Goal: Task Accomplishment & Management: Use online tool/utility

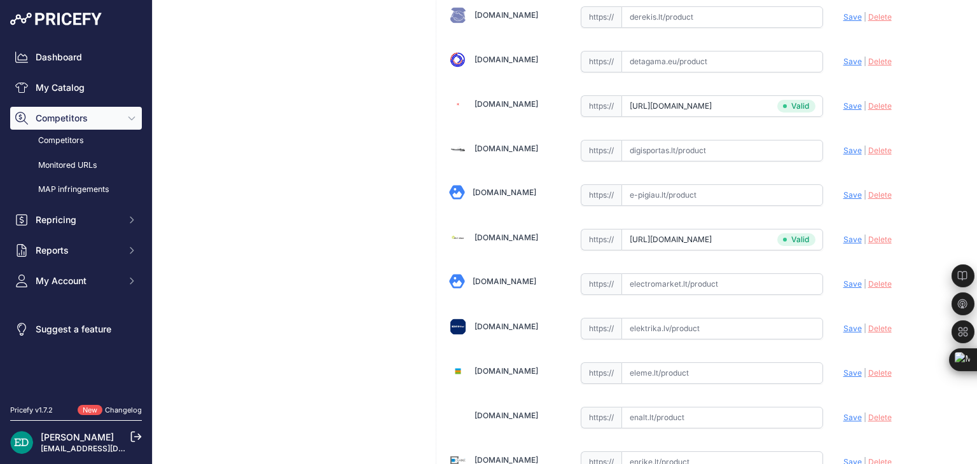
scroll to position [4070, 0]
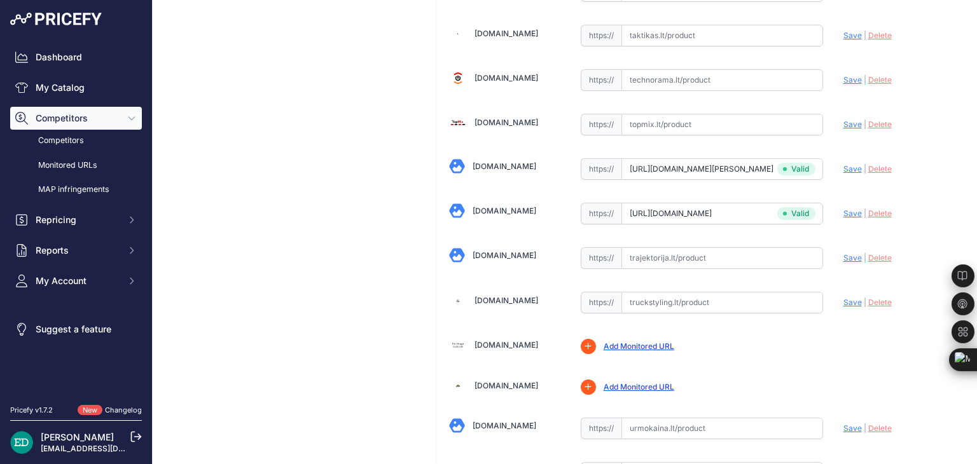
paste input "[URL][DOMAIN_NAME][DOMAIN_NAME]"
click at [846, 253] on span "Save" at bounding box center [853, 258] width 18 height 10
type input "[URL][DOMAIN_NAME]"
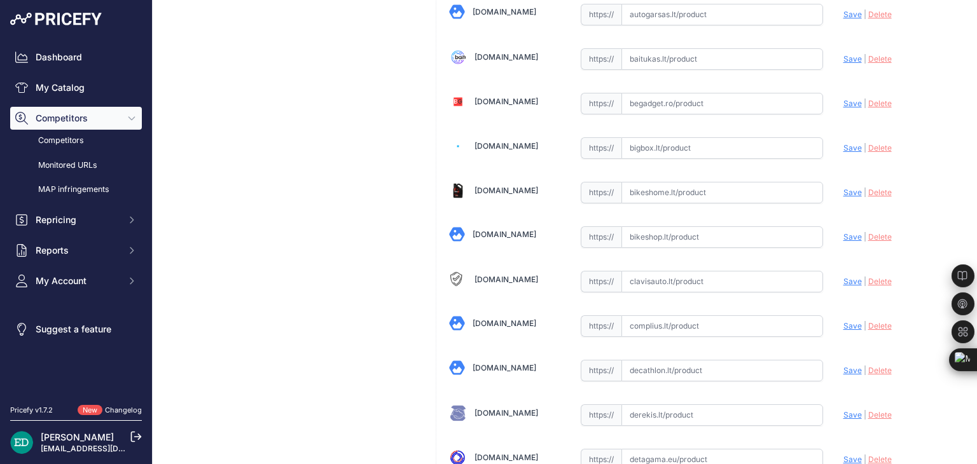
scroll to position [1283, 0]
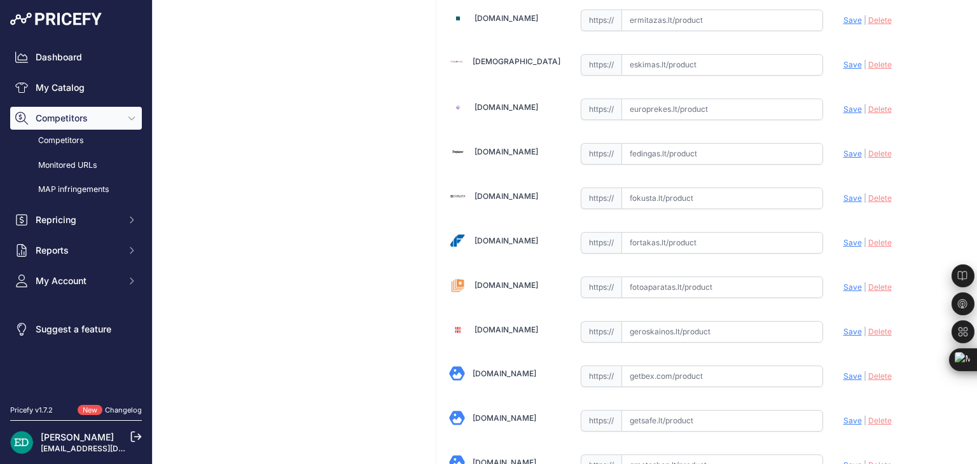
click at [693, 237] on input "text" at bounding box center [723, 243] width 202 height 22
paste input "[URL][DOMAIN_NAME][DOMAIN_NAME]"
click at [845, 238] on span "Save" at bounding box center [853, 243] width 18 height 10
type input "[URL][DOMAIN_NAME]"
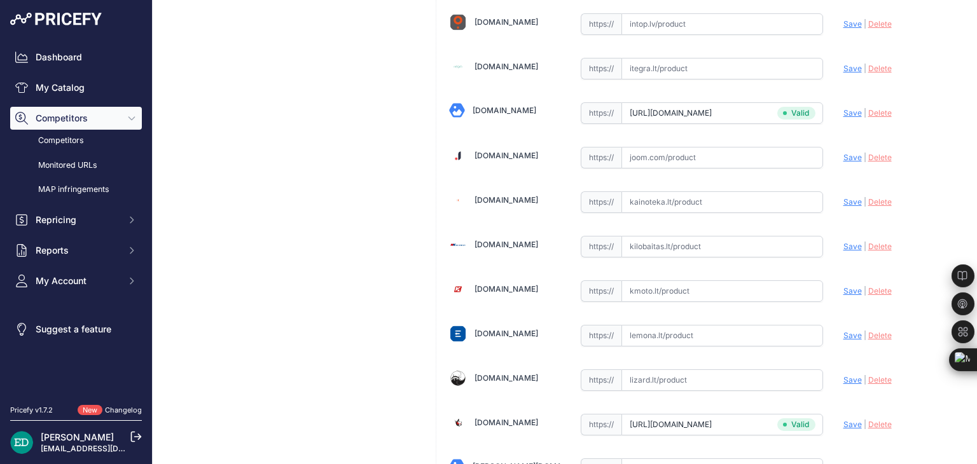
scroll to position [176, 0]
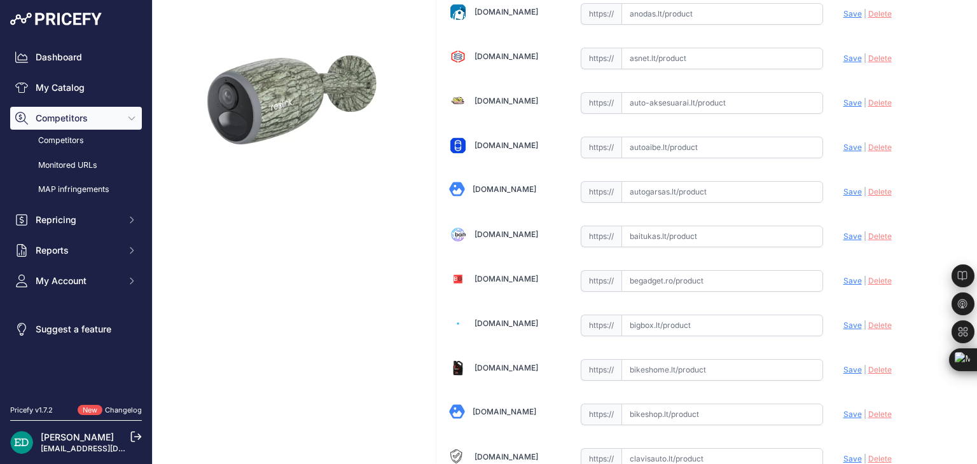
click at [644, 235] on input "text" at bounding box center [723, 237] width 202 height 22
paste input "[URL][DOMAIN_NAME][DOMAIN_NAME]"
click at [844, 235] on span "Save" at bounding box center [853, 237] width 18 height 10
type input "[URL][DOMAIN_NAME]"
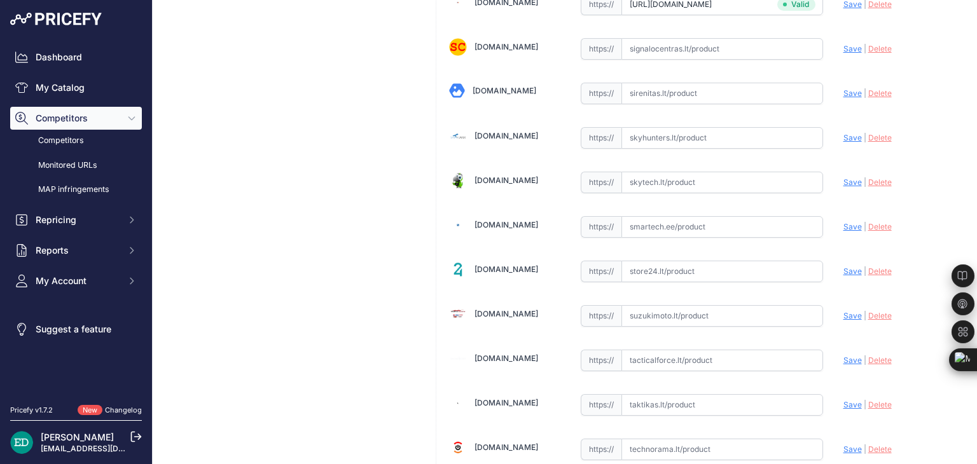
scroll to position [3671, 0]
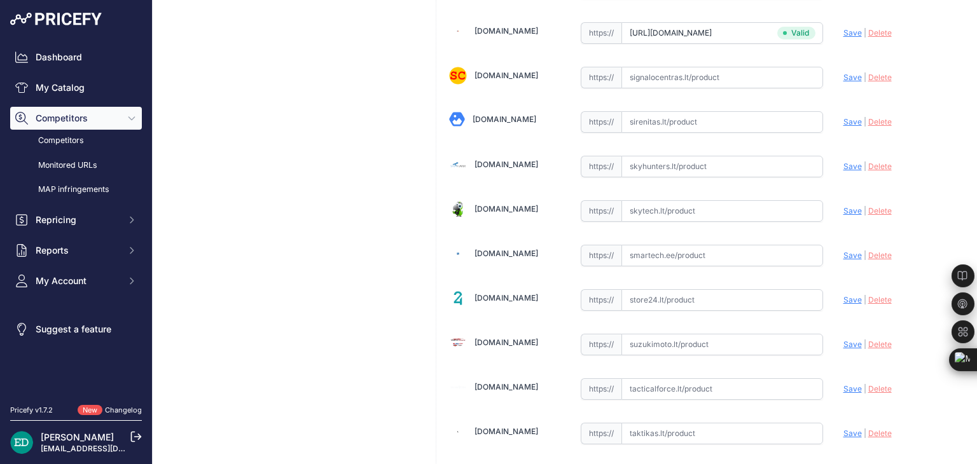
click at [654, 245] on input "text" at bounding box center [723, 256] width 202 height 22
paste input "[URL][DOMAIN_NAME][DOMAIN_NAME]"
click at [844, 251] on span "Save" at bounding box center [853, 256] width 18 height 10
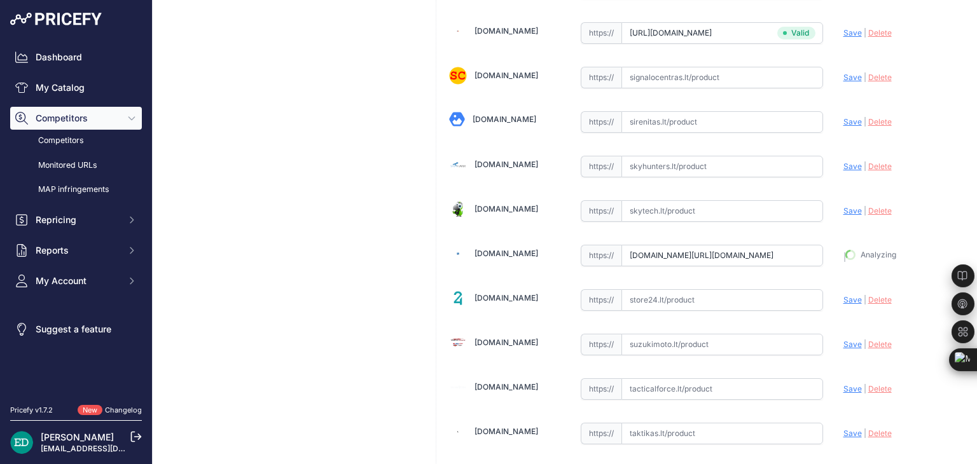
type input "[URL][DOMAIN_NAME]"
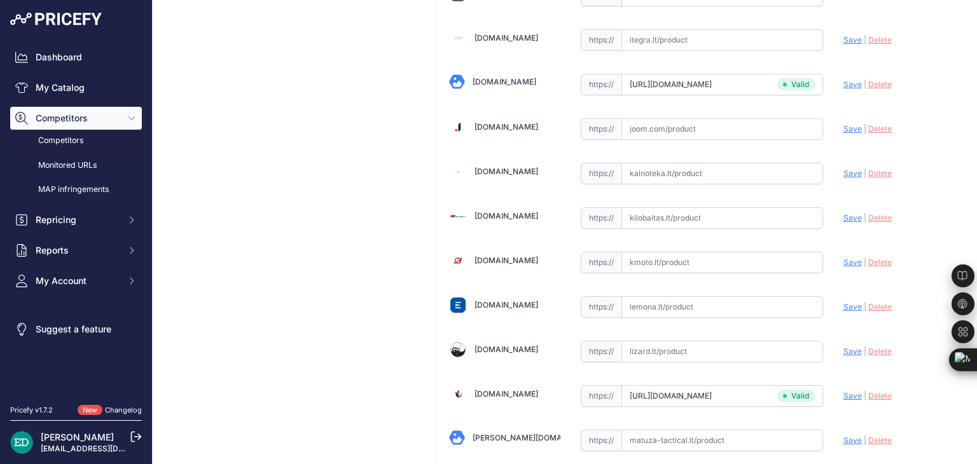
scroll to position [2036, 0]
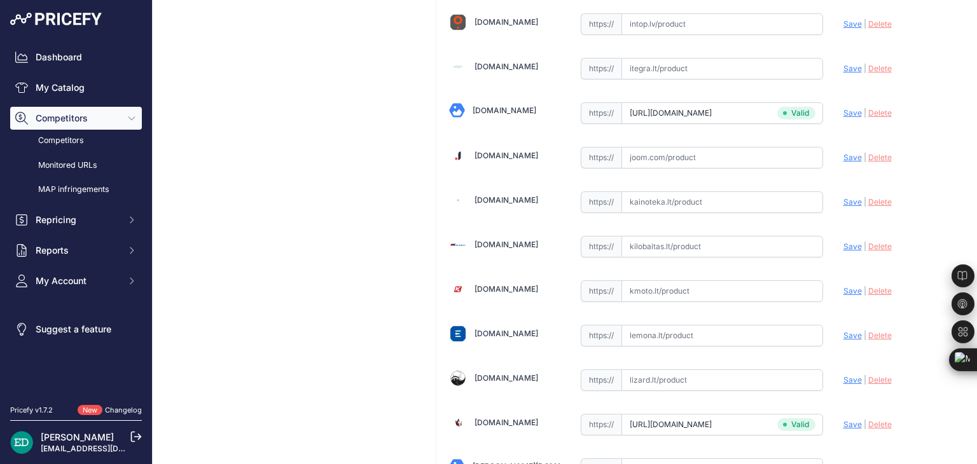
click at [675, 223] on div "[DOMAIN_NAME] Valid Invalid Save | |" at bounding box center [701, 418] width 531 height 4761
click at [674, 236] on input "text" at bounding box center [723, 247] width 202 height 22
paste input "[URL][DOMAIN_NAME][DOMAIN_NAME]"
click at [846, 242] on span "Save" at bounding box center [853, 247] width 18 height 10
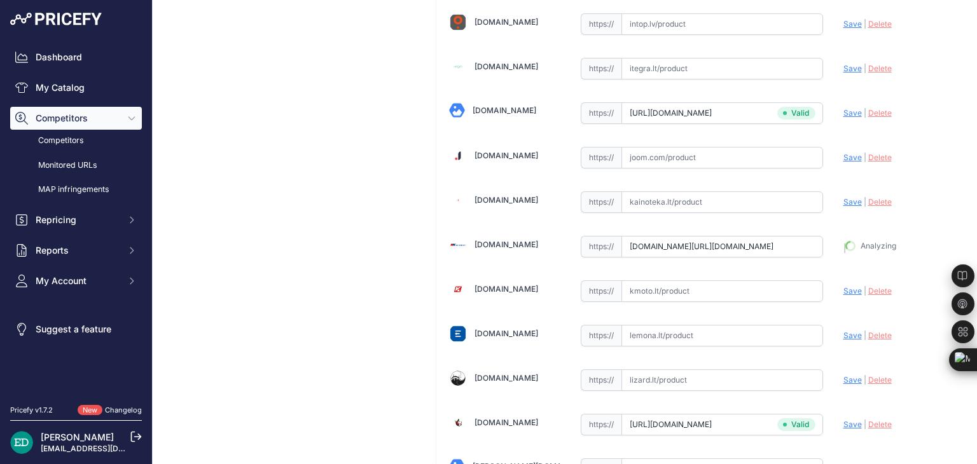
type input "[URL][DOMAIN_NAME]"
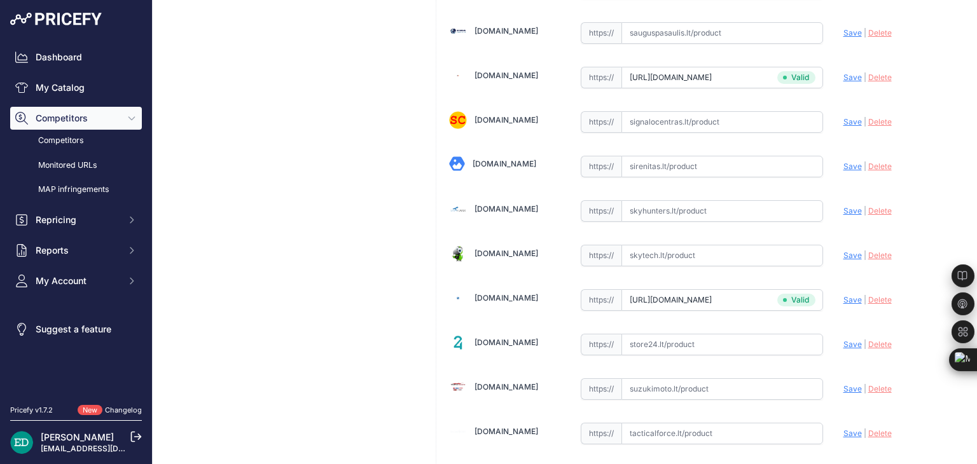
scroll to position [3184, 0]
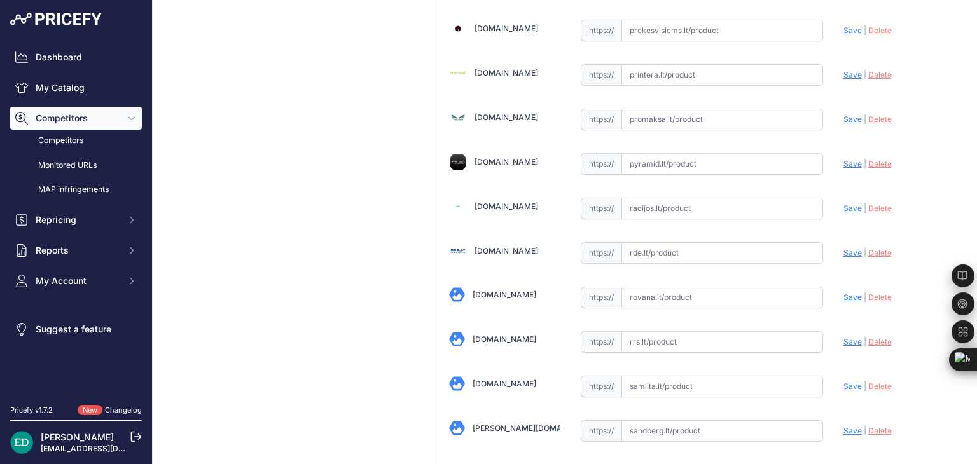
click at [687, 242] on input "text" at bounding box center [723, 253] width 202 height 22
paste input "[URL][DOMAIN_NAME][DOMAIN_NAME]"
click at [848, 248] on span "Save" at bounding box center [853, 253] width 18 height 10
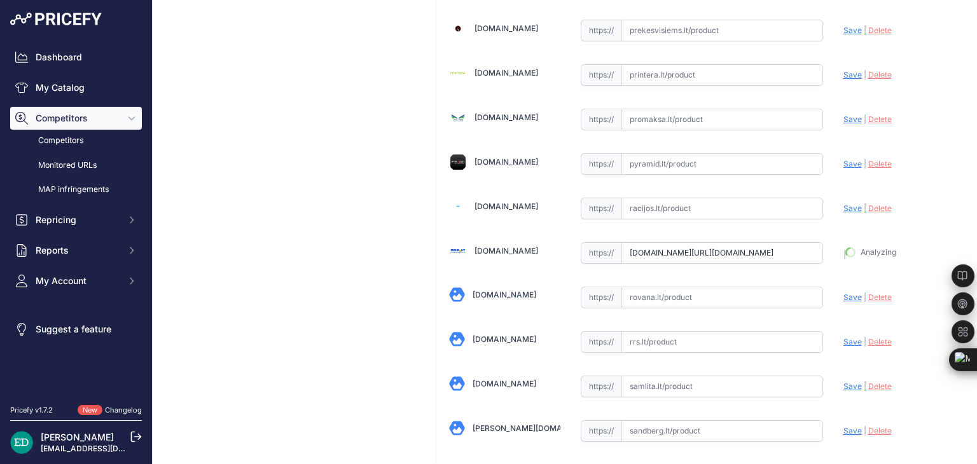
type input "[URL][DOMAIN_NAME]"
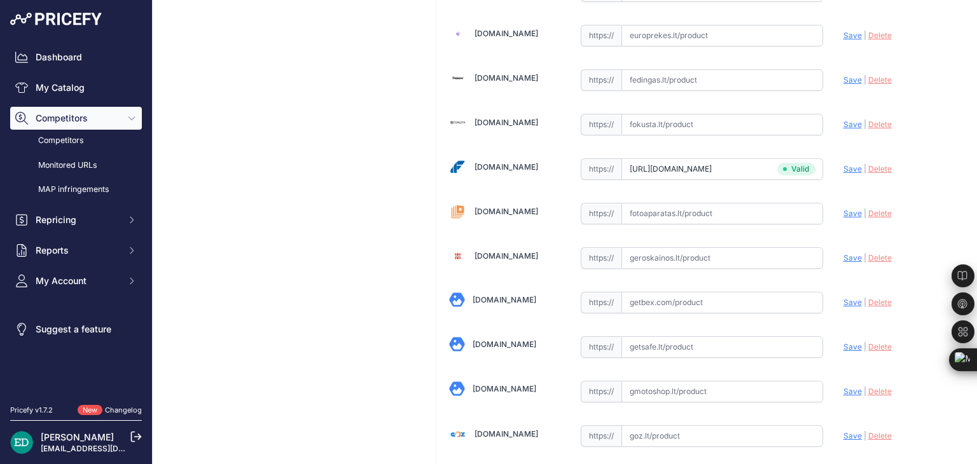
scroll to position [1328, 0]
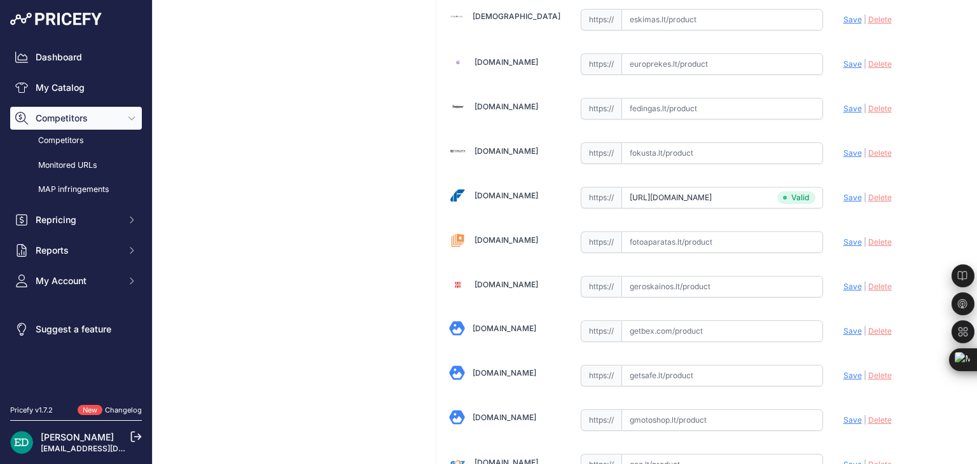
click at [692, 234] on input "text" at bounding box center [723, 243] width 202 height 22
paste input "[URL][DOMAIN_NAME][DOMAIN_NAME]"
click at [844, 237] on span "Save" at bounding box center [853, 242] width 18 height 10
type input "[URL][DOMAIN_NAME]"
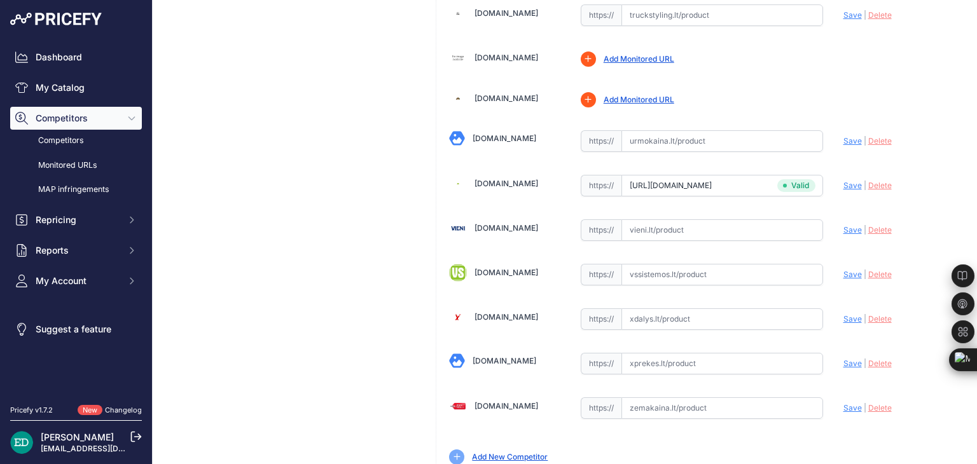
scroll to position [4329, 0]
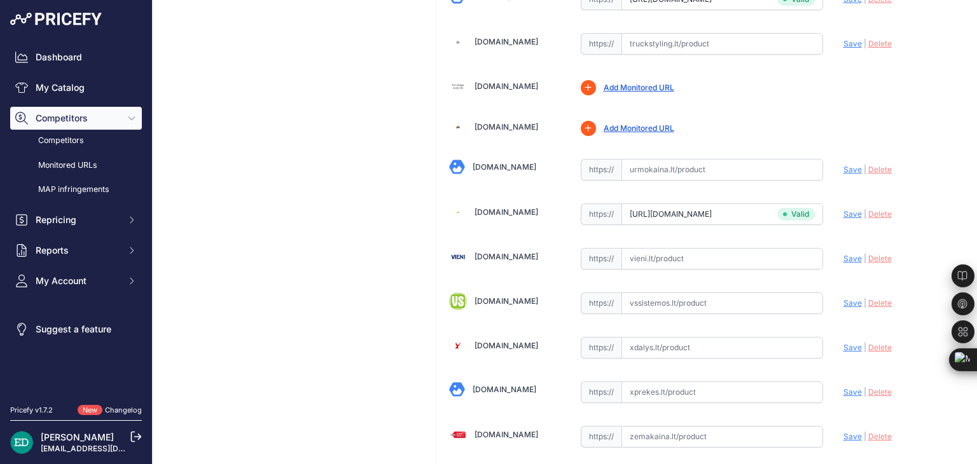
click at [694, 248] on input "text" at bounding box center [723, 259] width 202 height 22
paste input "[URL][DOMAIN_NAME]"
click at [844, 254] on span "Save" at bounding box center [853, 259] width 18 height 10
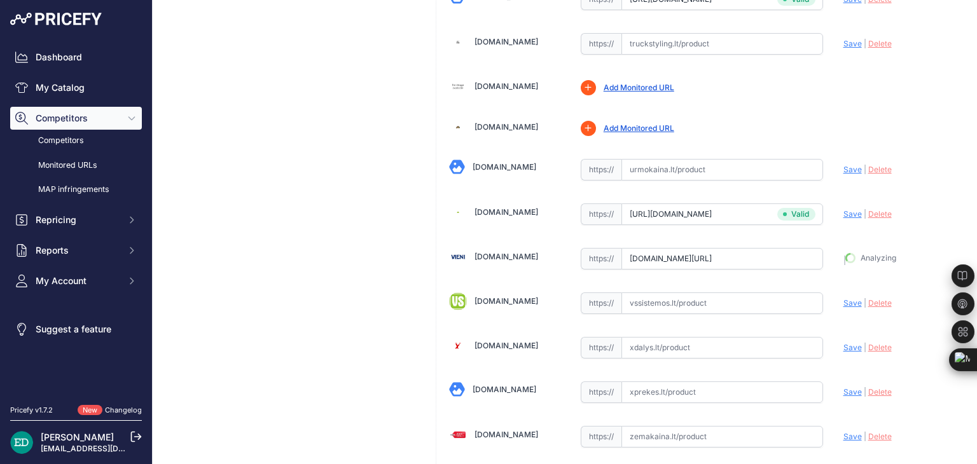
type input "[URL][DOMAIN_NAME]"
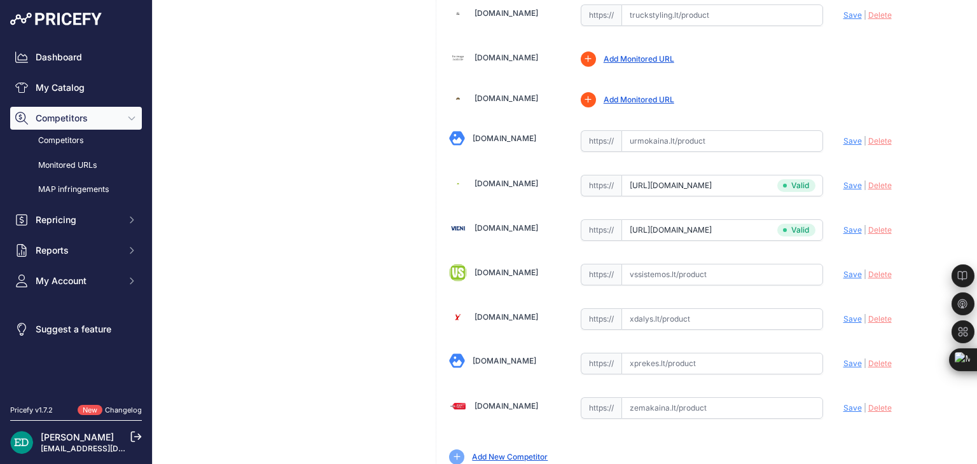
scroll to position [4329, 0]
